Goal: Task Accomplishment & Management: Complete application form

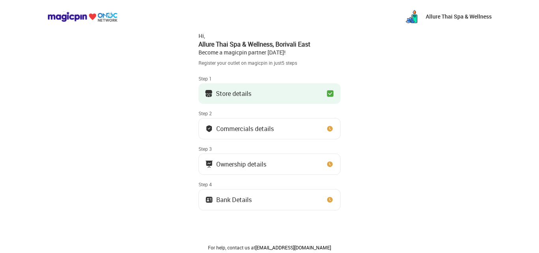
click at [313, 131] on button "Commercials details" at bounding box center [270, 128] width 142 height 21
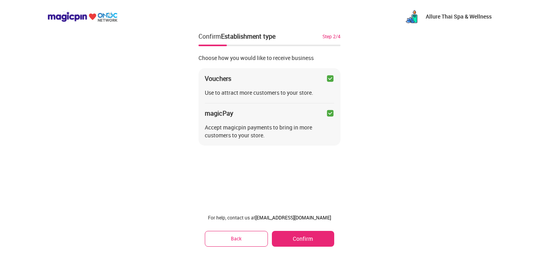
click at [318, 240] on button "Confirm" at bounding box center [303, 239] width 62 height 16
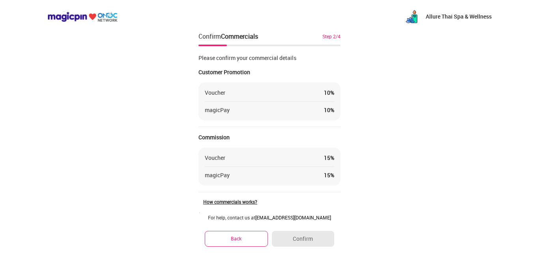
scroll to position [56, 0]
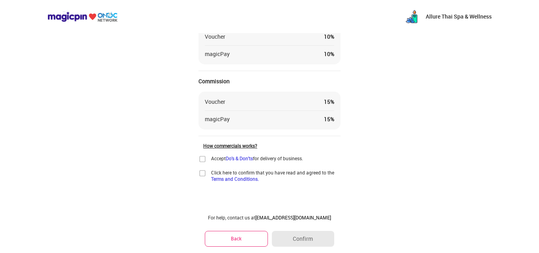
click at [203, 158] on img at bounding box center [203, 159] width 8 height 8
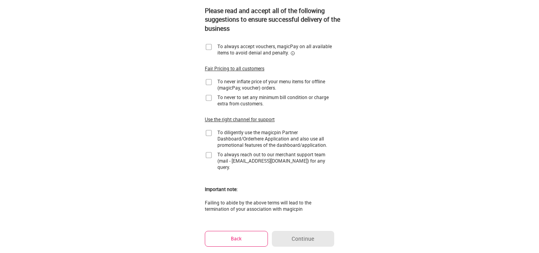
click at [209, 47] on img at bounding box center [209, 47] width 8 height 8
click at [208, 84] on img at bounding box center [209, 82] width 8 height 8
click at [208, 98] on img at bounding box center [209, 98] width 8 height 8
click at [211, 132] on img at bounding box center [209, 133] width 8 height 8
click at [206, 154] on img at bounding box center [209, 155] width 8 height 8
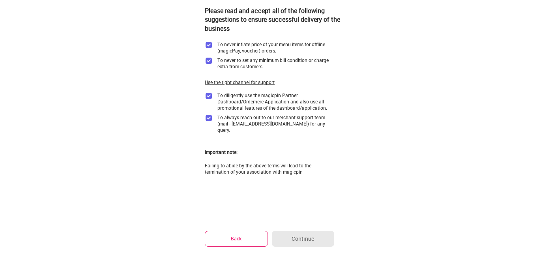
scroll to position [0, 0]
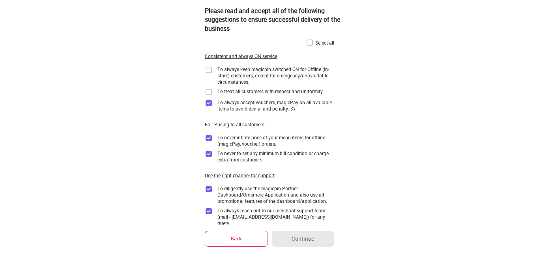
click at [311, 41] on img at bounding box center [310, 43] width 8 height 8
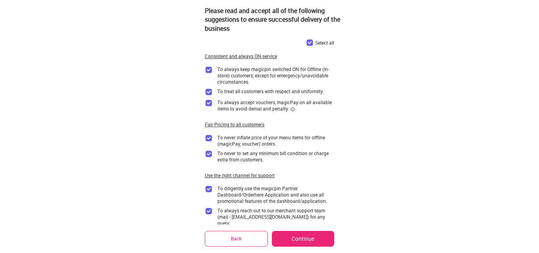
click at [302, 243] on button "Continue" at bounding box center [303, 239] width 62 height 16
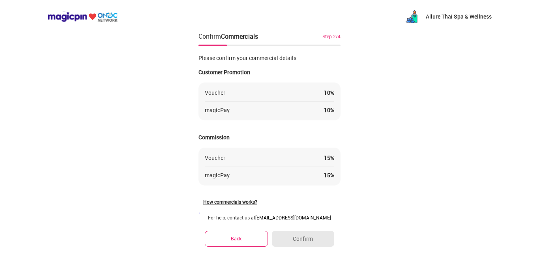
scroll to position [56, 0]
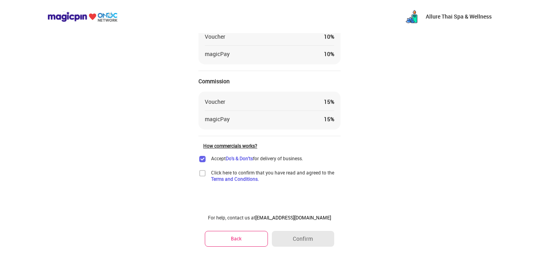
click at [201, 173] on img at bounding box center [203, 173] width 8 height 8
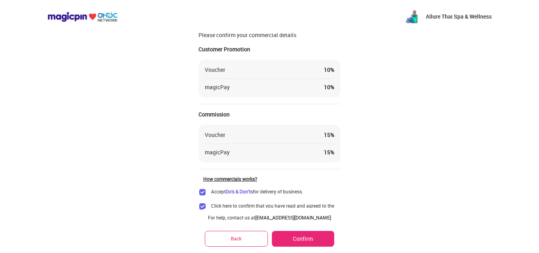
scroll to position [0, 0]
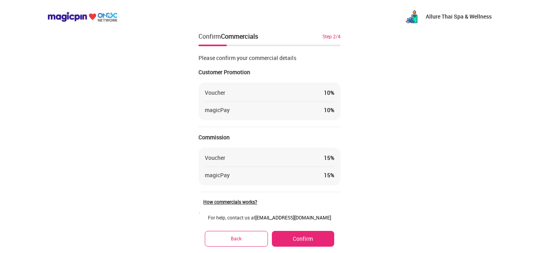
click at [301, 123] on div "Please confirm your commercial details Customer Promotion Voucher 10 % magicPay…" at bounding box center [270, 126] width 142 height 157
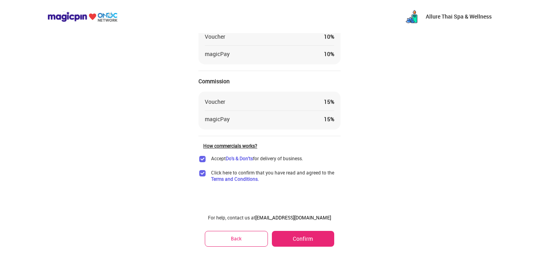
click at [295, 233] on button "Confirm" at bounding box center [303, 239] width 62 height 16
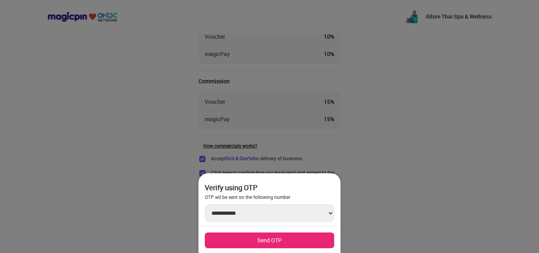
click at [278, 233] on button "Send OTP" at bounding box center [269, 241] width 129 height 16
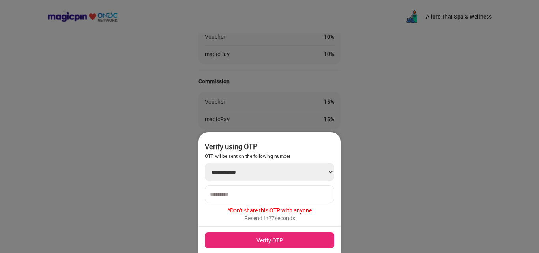
click at [267, 191] on input "number" at bounding box center [269, 194] width 119 height 6
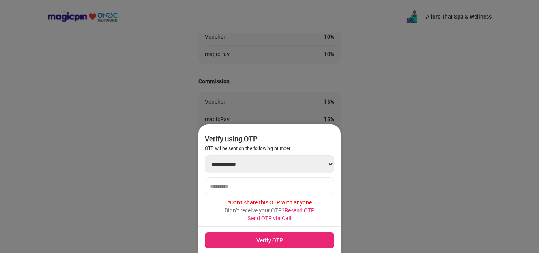
click at [218, 162] on select "**********" at bounding box center [269, 164] width 129 height 18
click at [282, 159] on select "**********" at bounding box center [269, 164] width 129 height 18
click at [298, 211] on span "Resend OTP" at bounding box center [300, 210] width 30 height 8
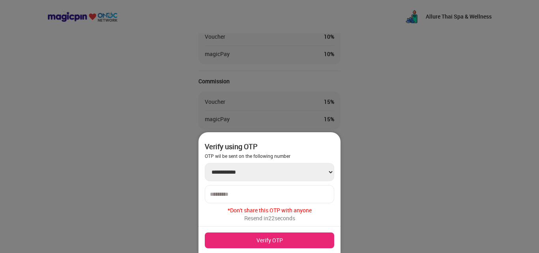
click at [298, 196] on input "number" at bounding box center [269, 194] width 119 height 6
type input "******"
click at [286, 239] on button "Verify OTP" at bounding box center [269, 241] width 129 height 16
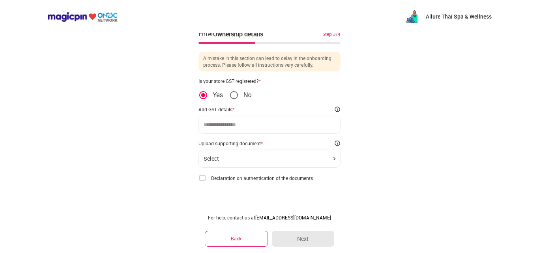
scroll to position [2, 0]
click at [226, 121] on div at bounding box center [270, 125] width 142 height 18
click at [248, 124] on input at bounding box center [270, 125] width 132 height 6
paste input "**********"
type input "**********"
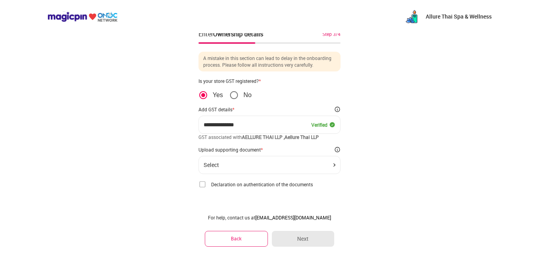
click at [245, 164] on div "Select" at bounding box center [270, 165] width 132 height 6
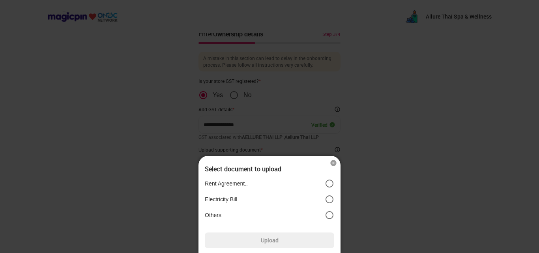
click at [389, 173] on div at bounding box center [269, 126] width 539 height 253
click at [334, 161] on img at bounding box center [334, 163] width 8 height 8
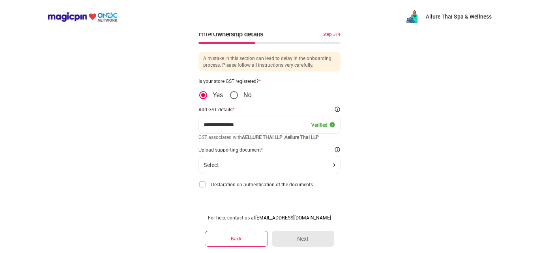
scroll to position [9, 0]
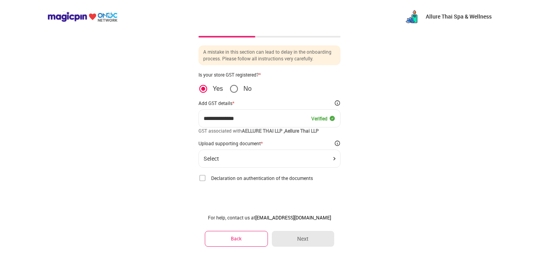
click at [202, 178] on img at bounding box center [203, 178] width 8 height 8
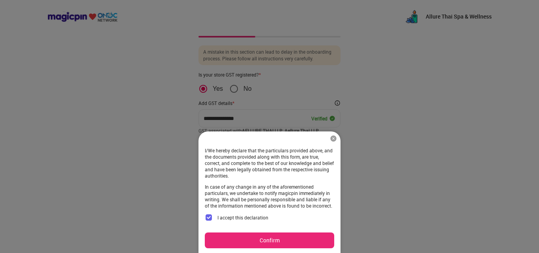
click at [264, 235] on button "Confirm" at bounding box center [269, 241] width 129 height 16
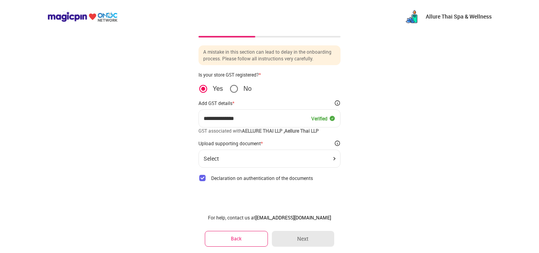
click at [311, 160] on div "Select" at bounding box center [270, 159] width 132 height 6
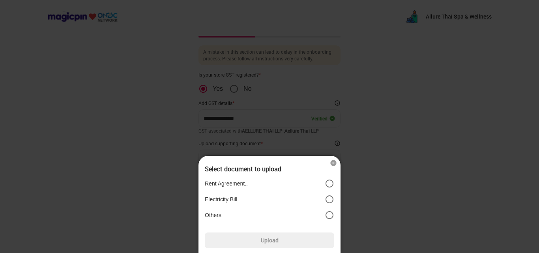
click at [334, 163] on img at bounding box center [334, 163] width 8 height 8
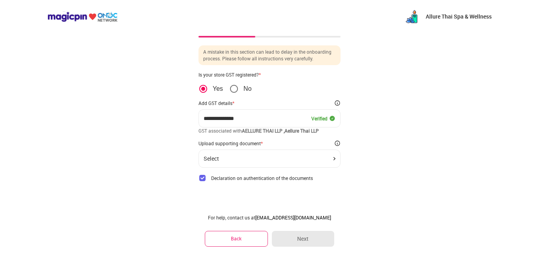
click at [327, 156] on div "Select" at bounding box center [270, 159] width 132 height 6
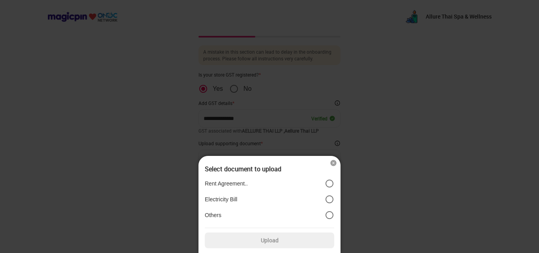
click at [334, 161] on img at bounding box center [334, 163] width 8 height 8
